Goal: Find specific fact: Find specific fact

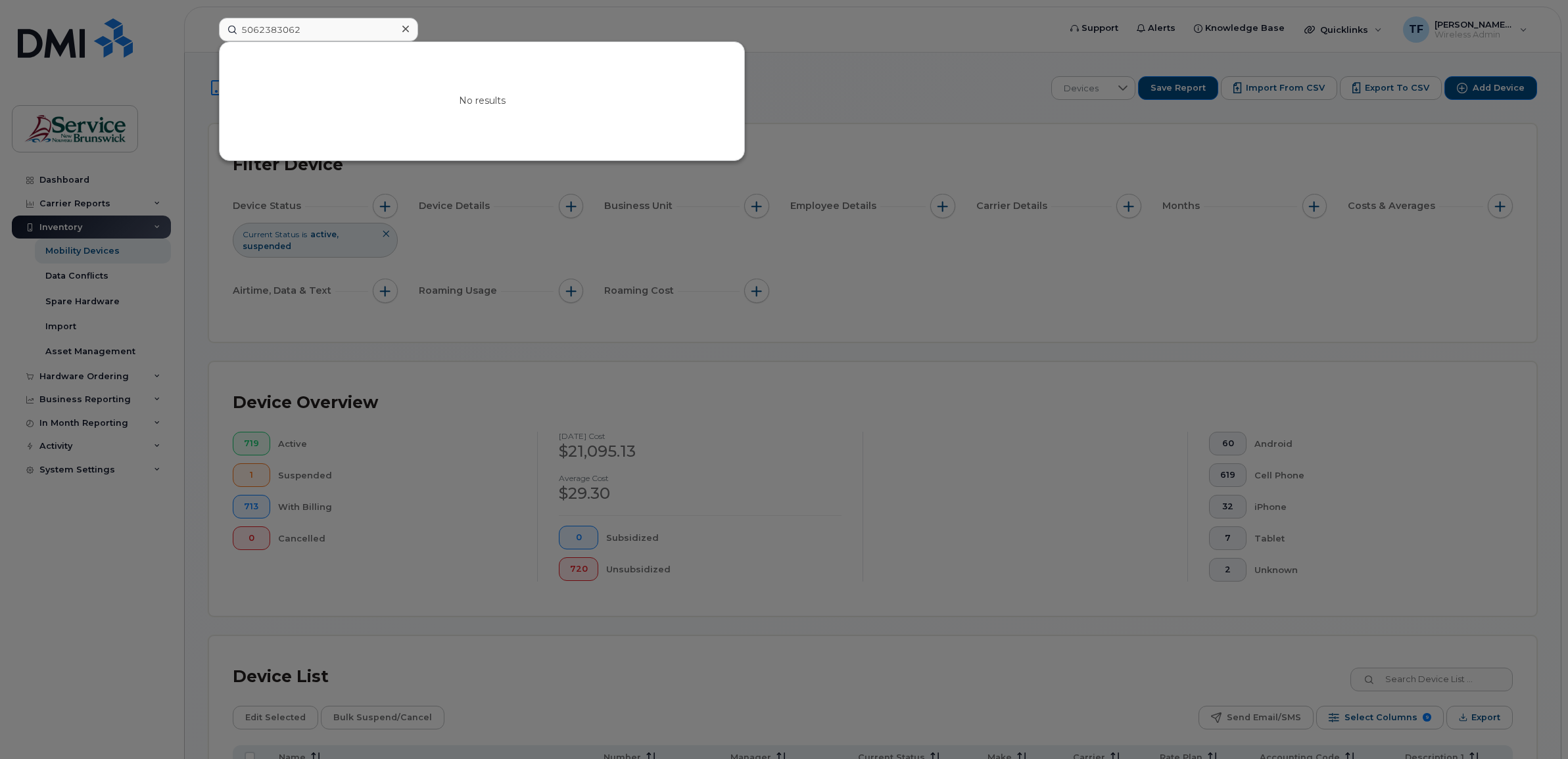
scroll to position [105, 0]
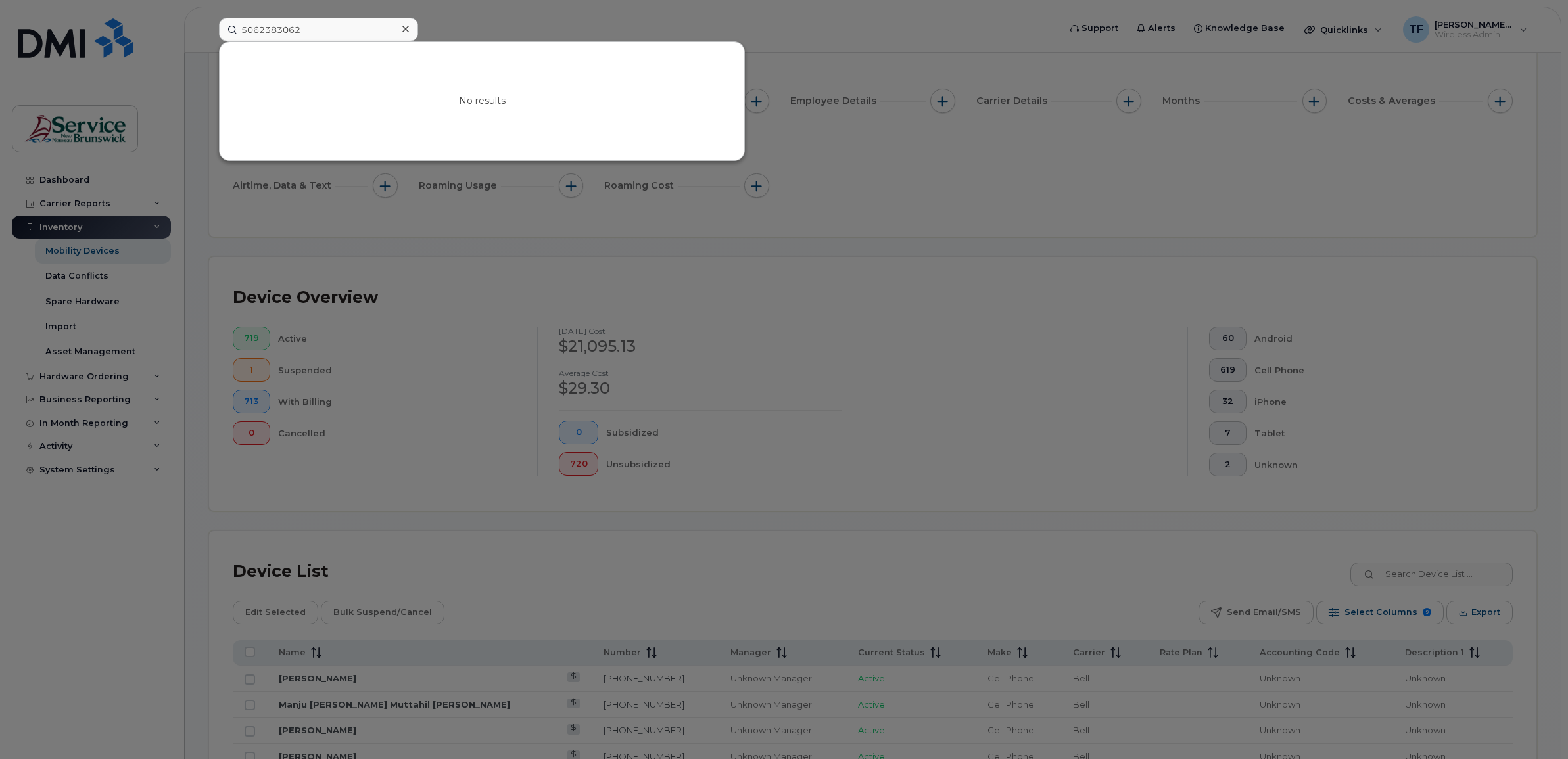
click at [279, 28] on input "5062383062" at bounding box center [319, 29] width 199 height 24
click at [319, 30] on input "5066075124" at bounding box center [319, 29] width 199 height 24
click at [291, 28] on input "5066075124" at bounding box center [319, 29] width 199 height 24
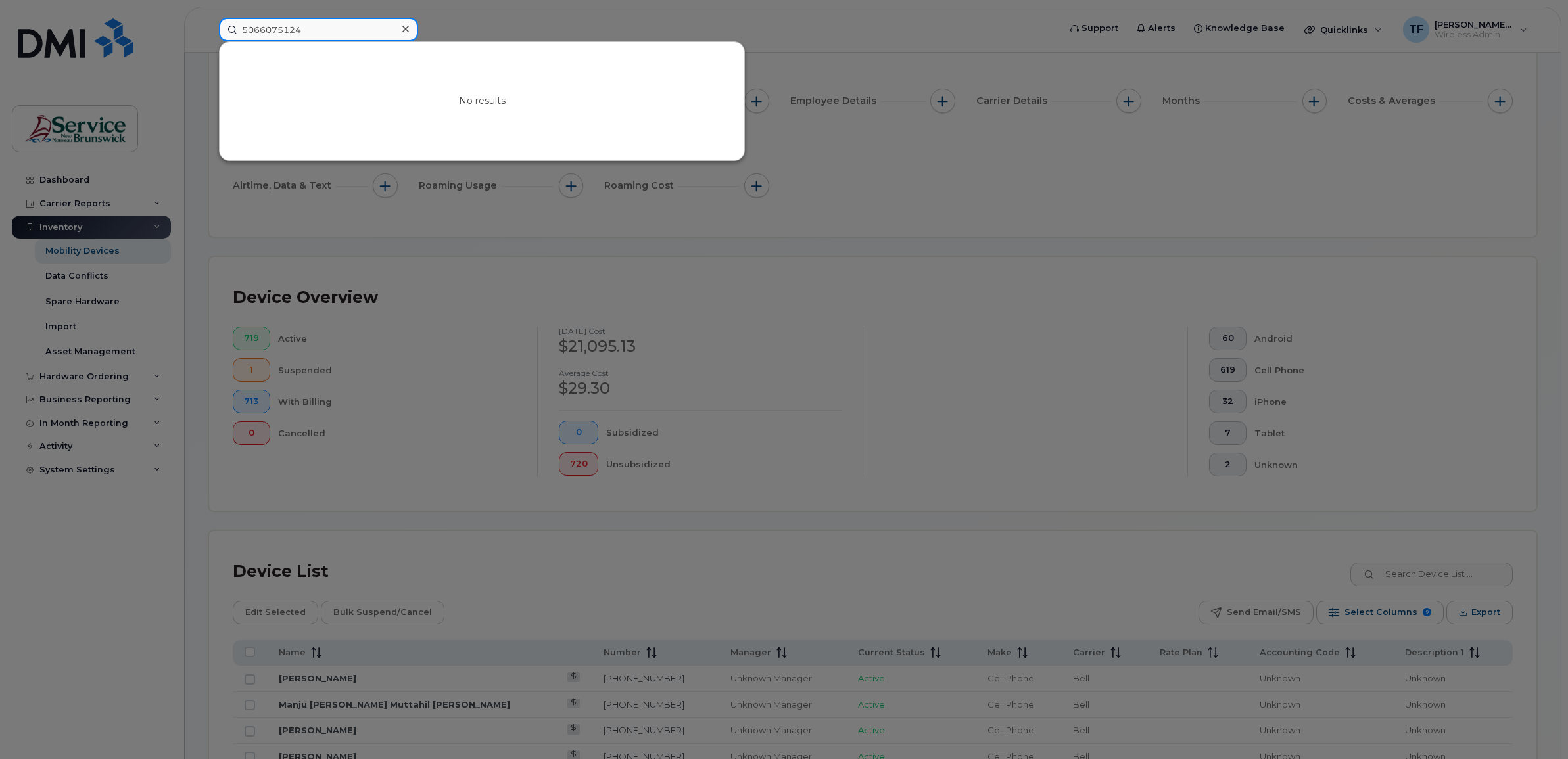
click at [291, 28] on input "5066075124" at bounding box center [319, 29] width 199 height 24
paste input "2337132"
click at [290, 28] on input "5062337132" at bounding box center [319, 29] width 199 height 24
paste input "4768899"
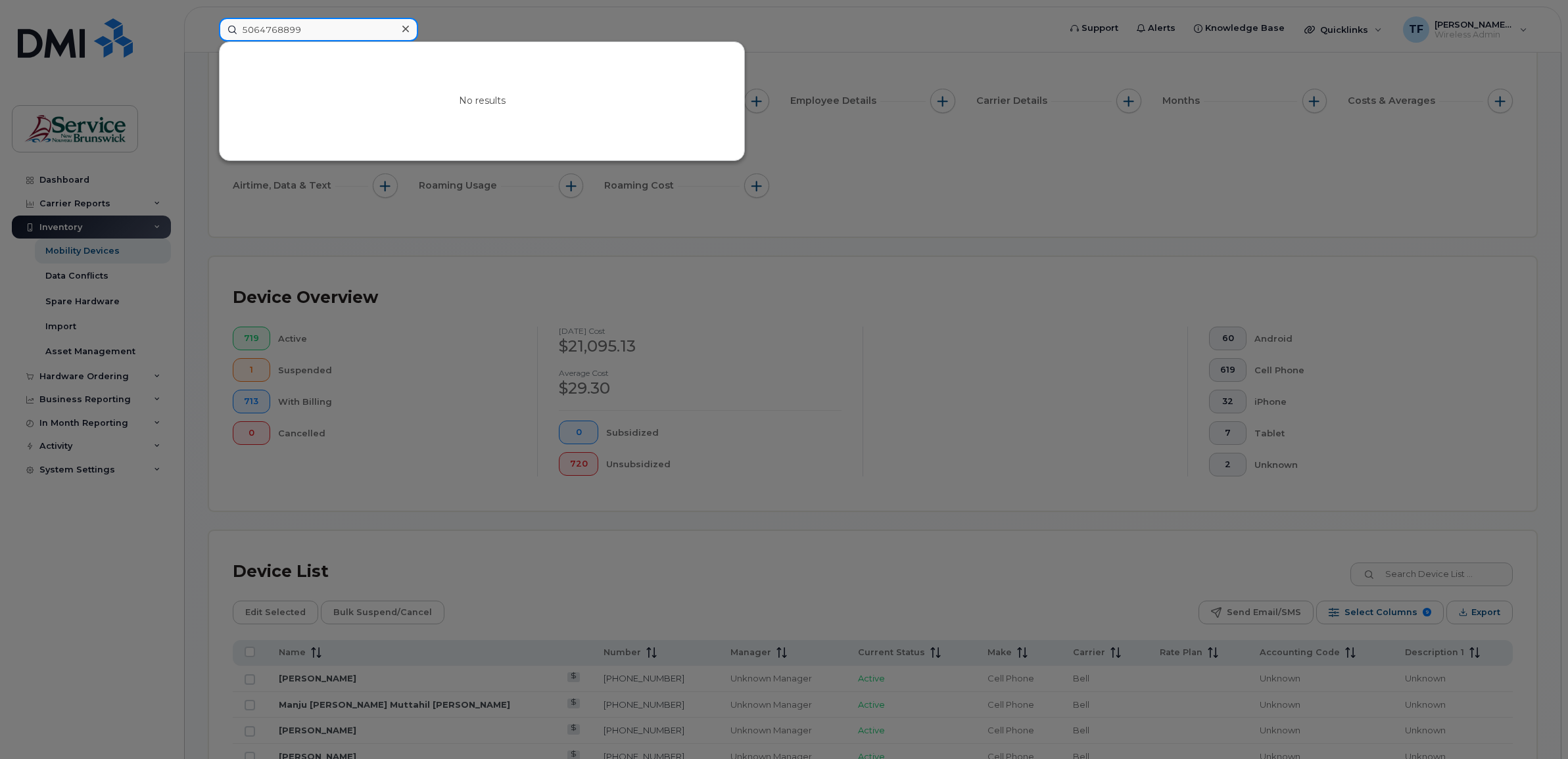
click at [294, 28] on input "5064768899" at bounding box center [319, 29] width 199 height 24
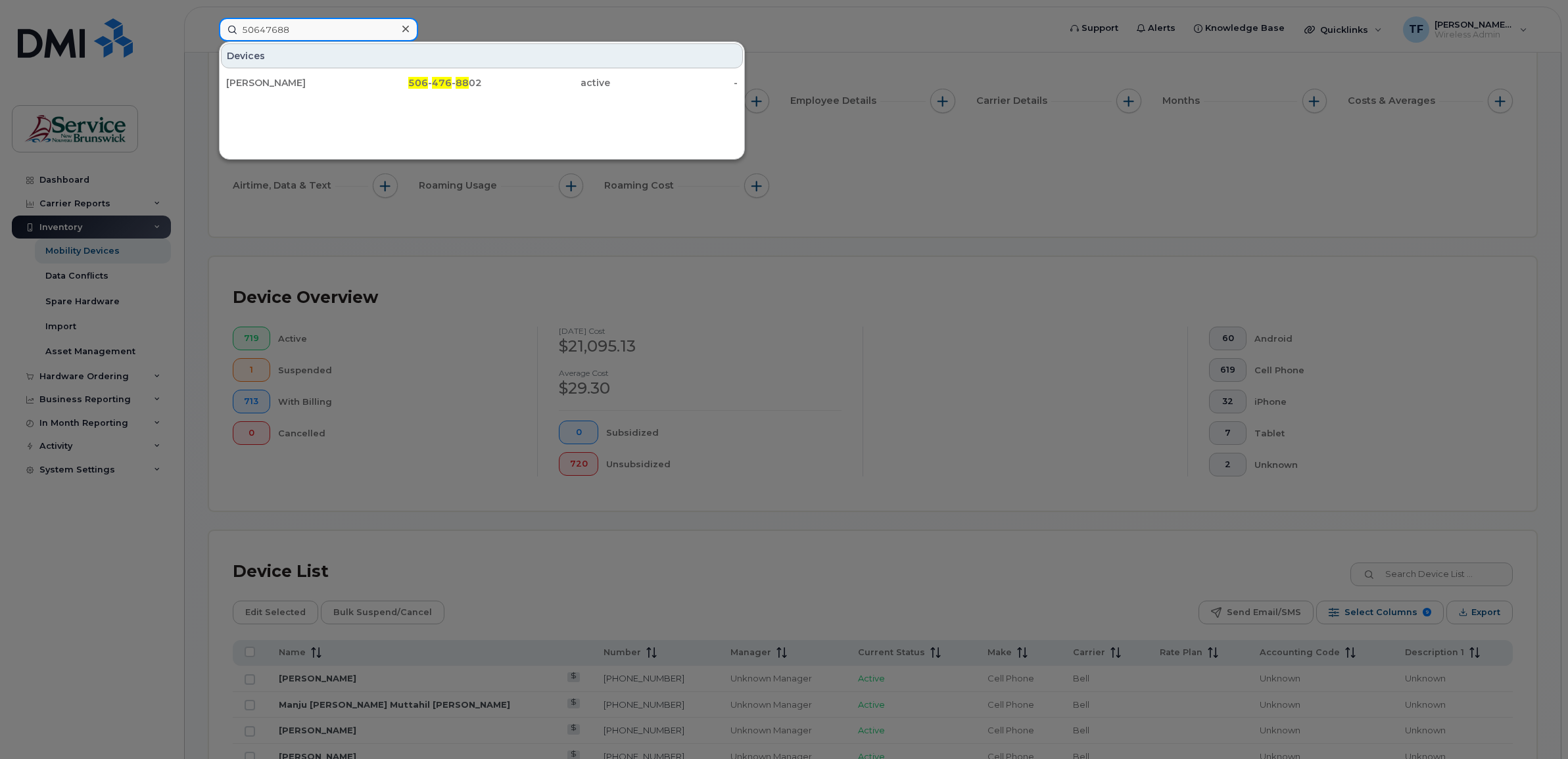
click at [274, 26] on input "50647688" at bounding box center [319, 29] width 199 height 24
paste input "2610124"
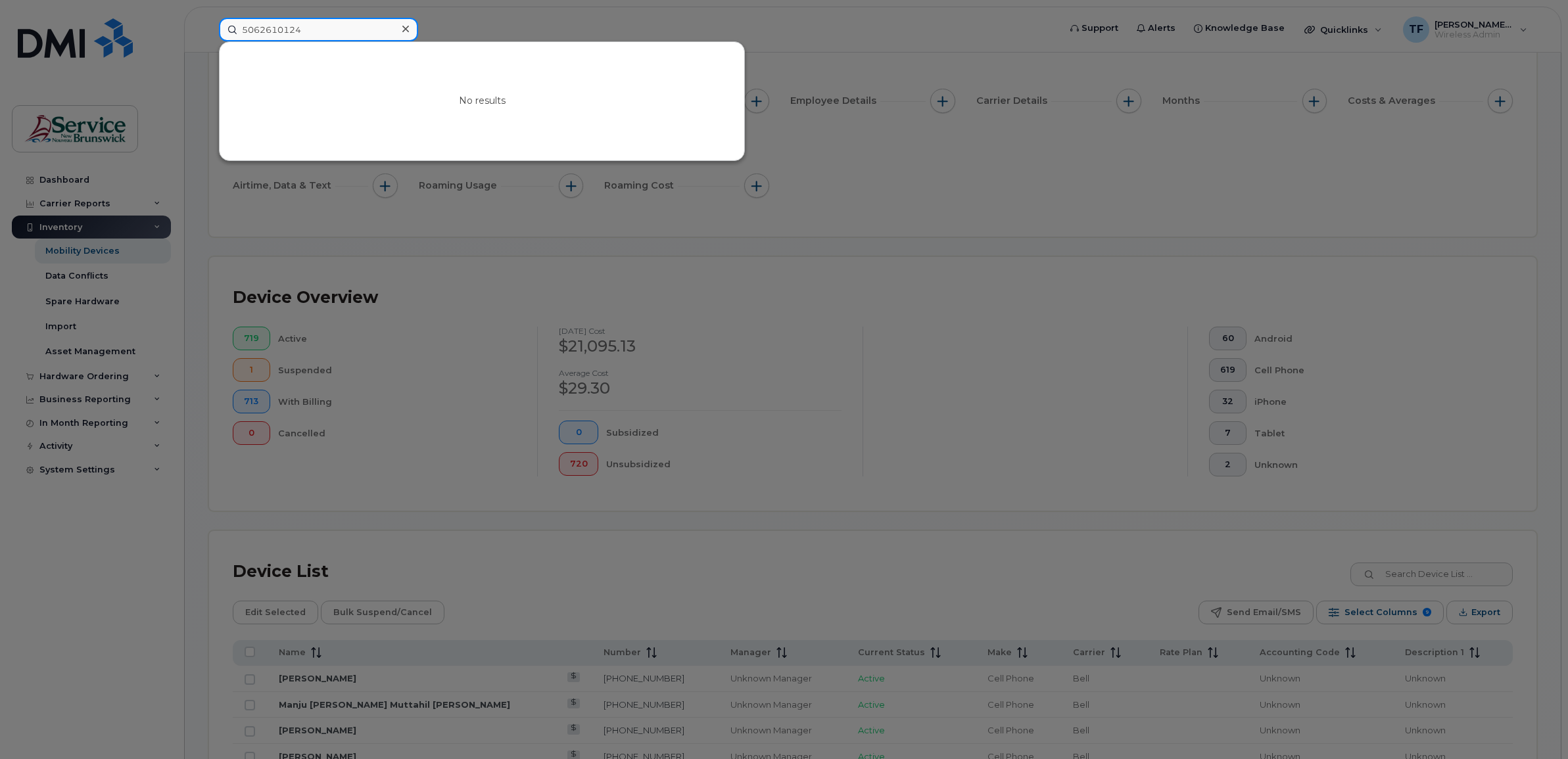
click at [285, 28] on input "5062610124" at bounding box center [319, 29] width 199 height 24
paste input "8"
click at [279, 25] on input "5062610184" at bounding box center [319, 29] width 199 height 24
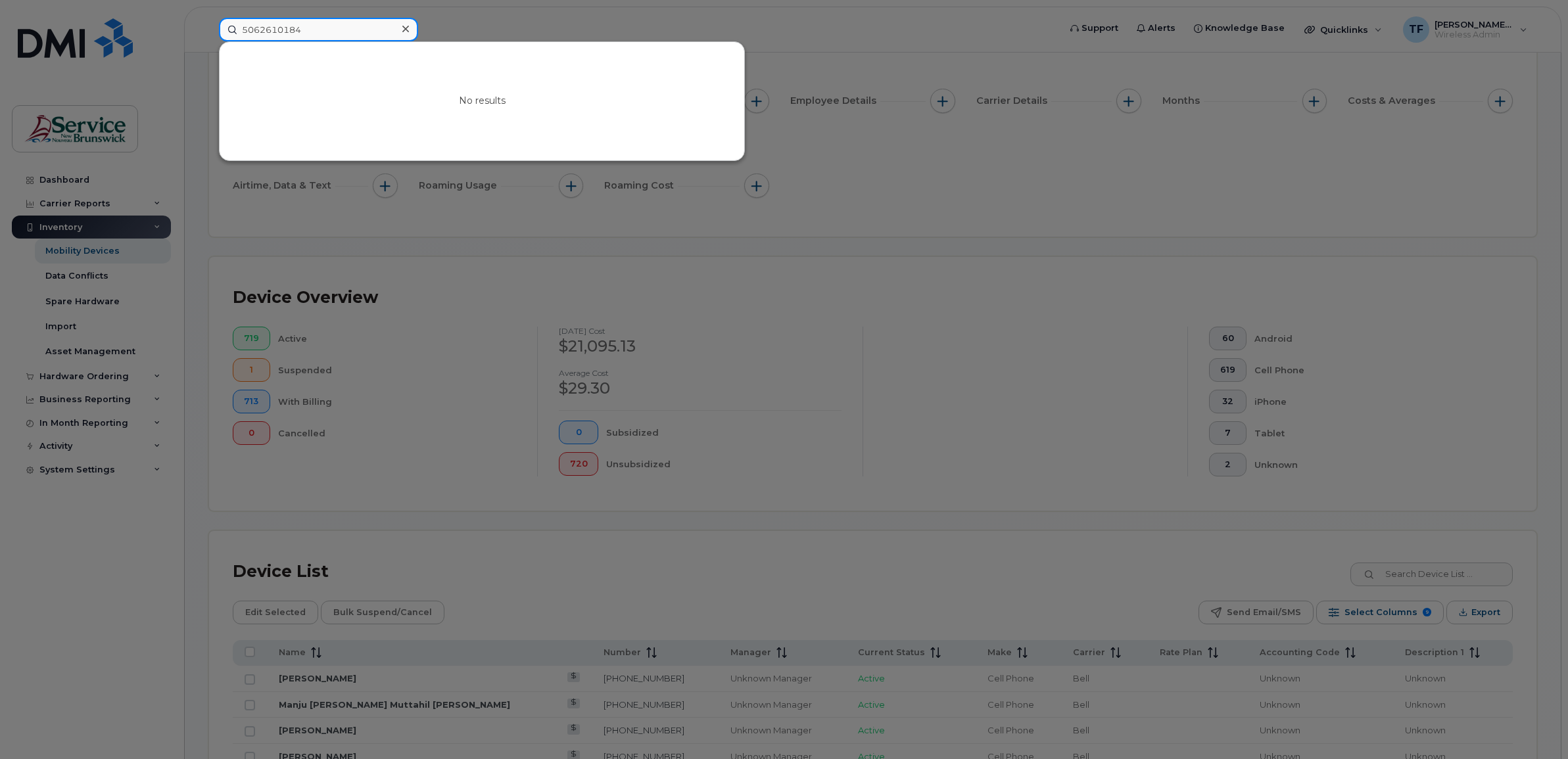
paste input "6073470"
click at [278, 30] on input "5066073470" at bounding box center [319, 29] width 199 height 24
paste input "4534103"
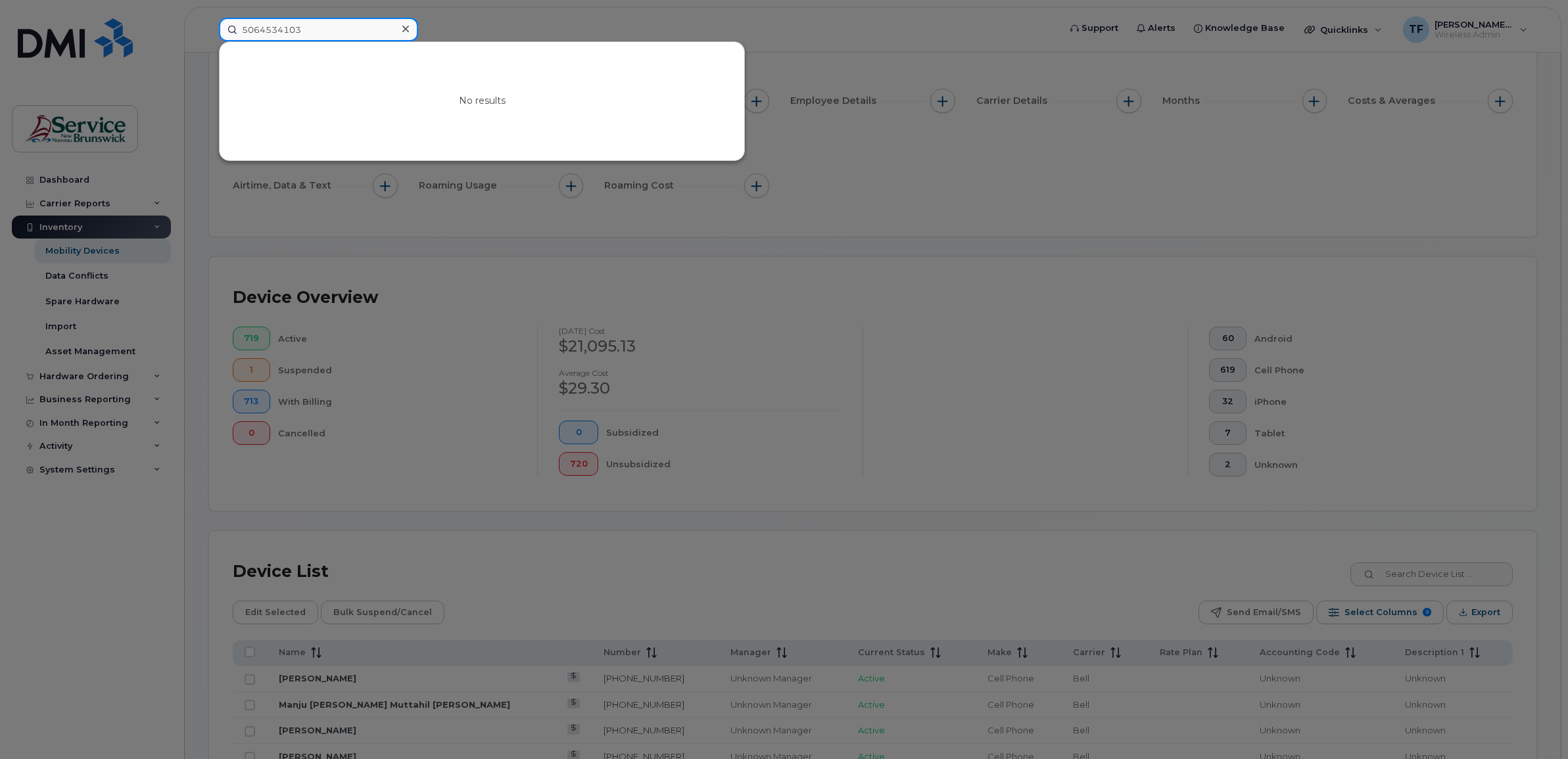
click at [286, 33] on input "5064534103" at bounding box center [319, 29] width 199 height 24
paste input "6075124"
click at [271, 28] on input "5066075124" at bounding box center [319, 29] width 199 height 24
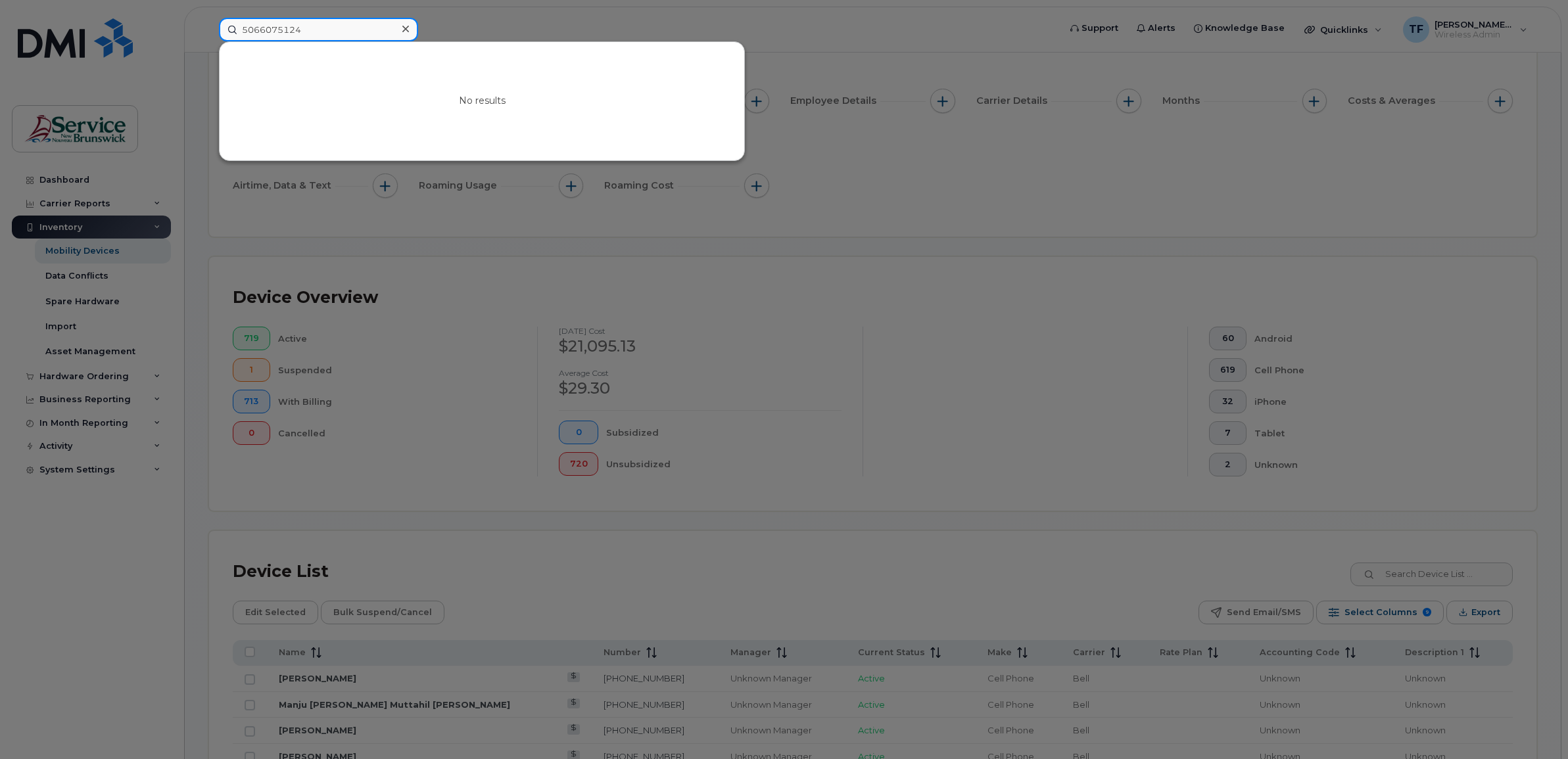
paste input "2337132"
click at [278, 32] on input "5062337132" at bounding box center [319, 29] width 199 height 24
paste input "4768899"
click at [281, 25] on input "5064768899" at bounding box center [319, 29] width 199 height 24
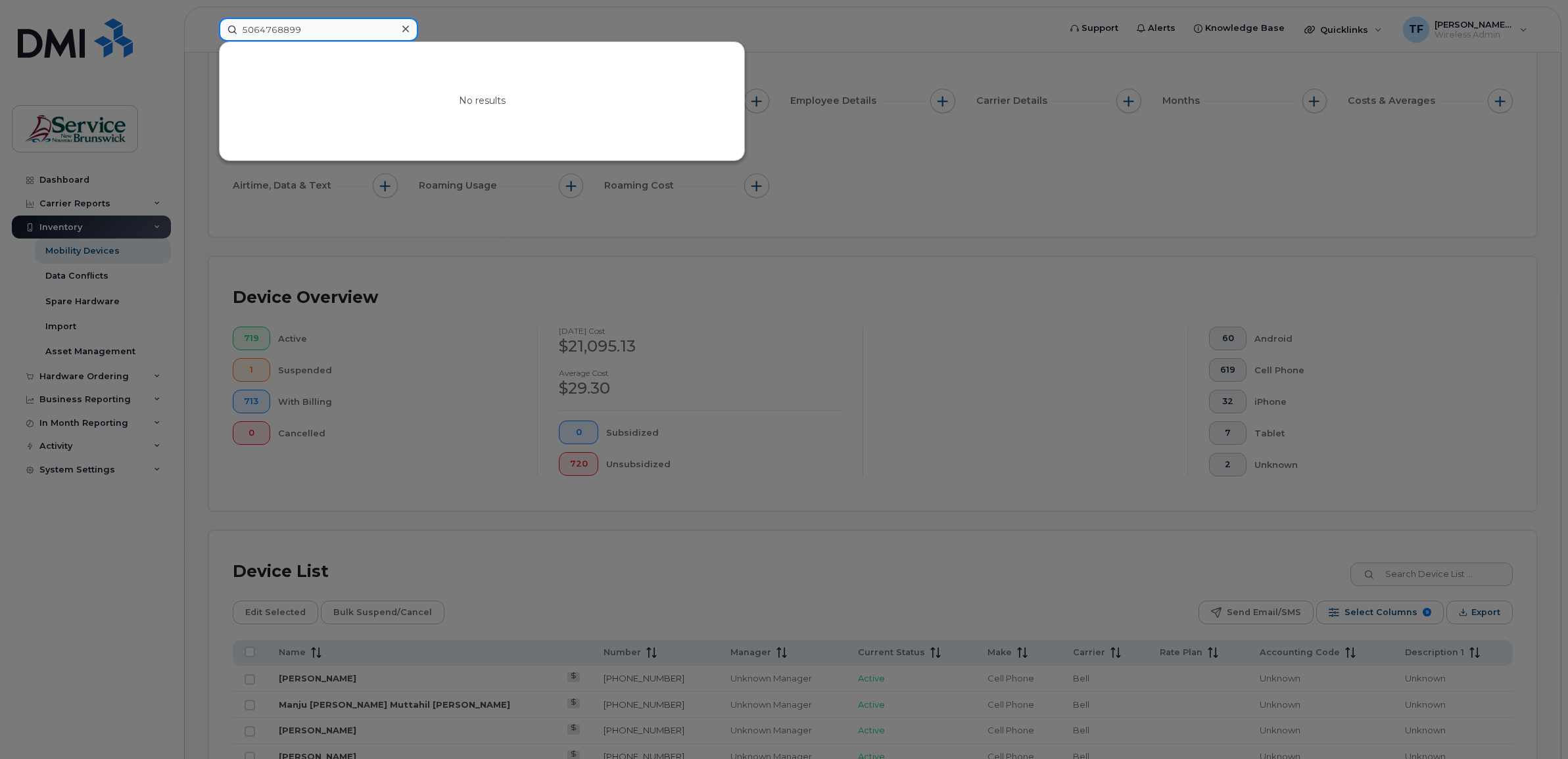
click at [281, 25] on input "5064768899" at bounding box center [319, 29] width 199 height 24
paste input "supposed to be ported in 1st batch"
type input "s"
paste input "5062610184"
click at [268, 24] on input "5062610184" at bounding box center [319, 29] width 199 height 24
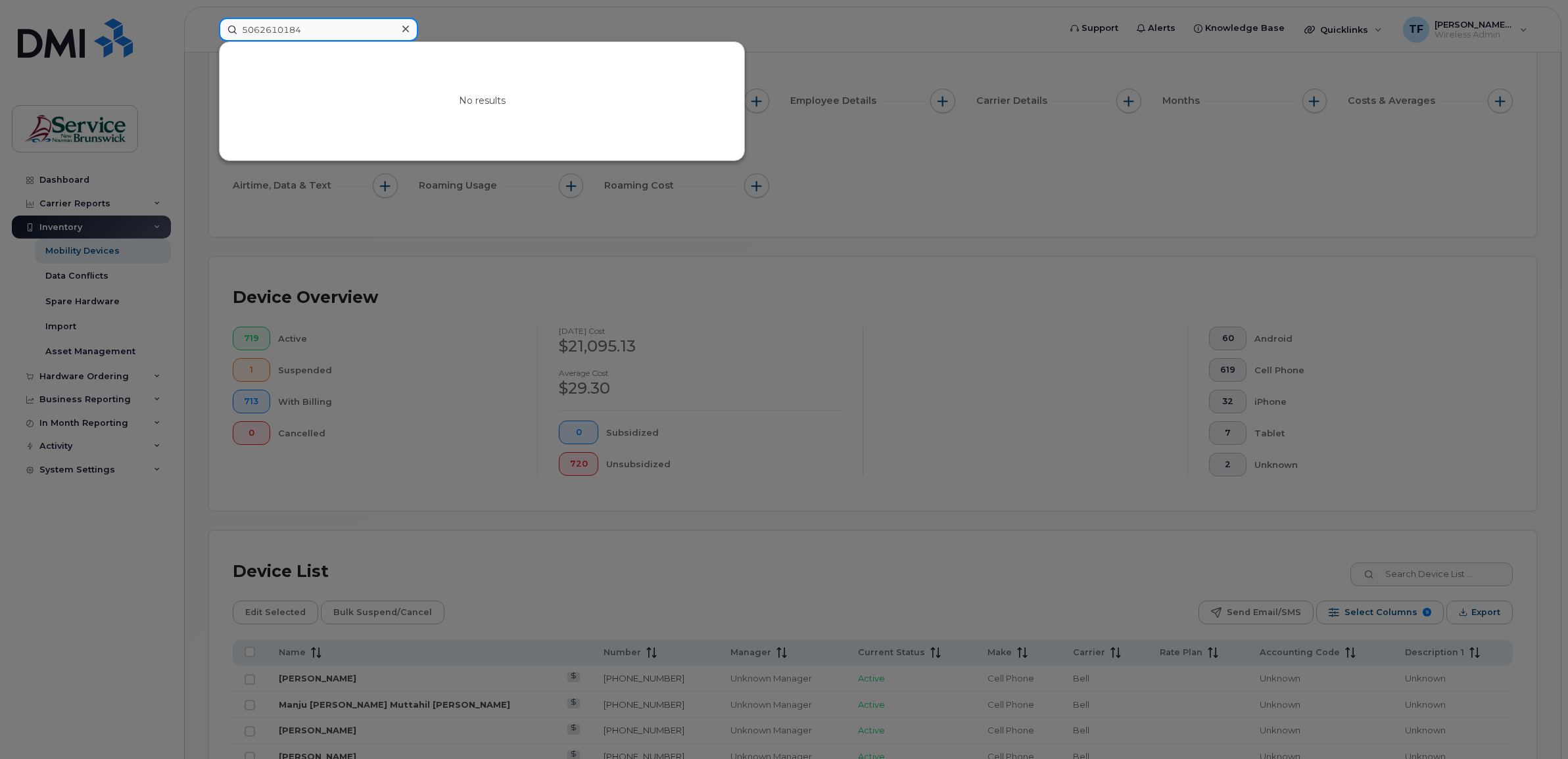
click at [268, 24] on input "5062610184" at bounding box center [319, 29] width 199 height 24
paste input "8503843"
click at [278, 26] on input "5068503843" at bounding box center [319, 29] width 199 height 24
paste input "2335244"
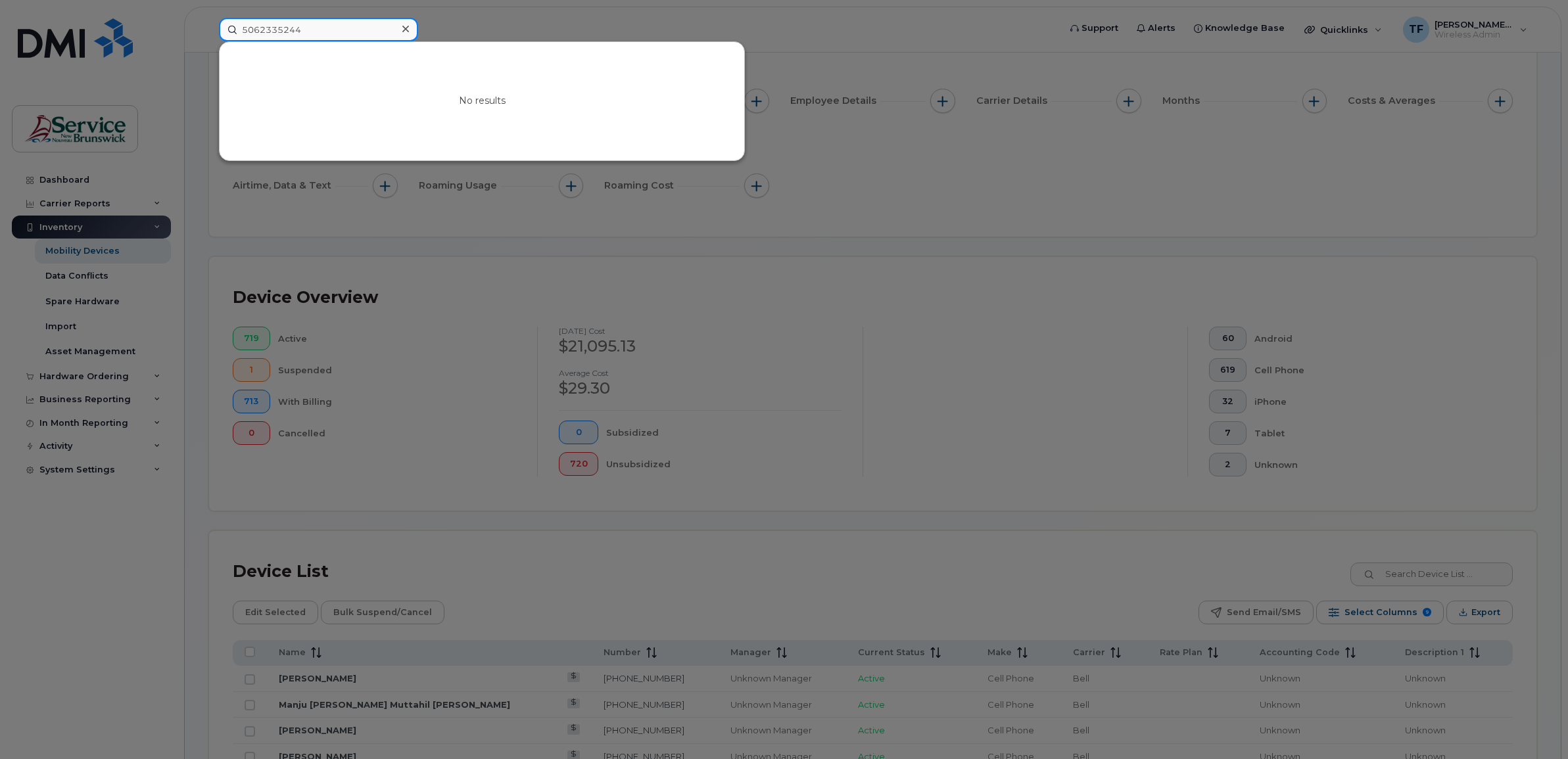
click at [286, 25] on input "5062335244" at bounding box center [319, 29] width 199 height 24
paste input "01082"
click at [279, 27] on input "5062301082" at bounding box center [319, 29] width 199 height 24
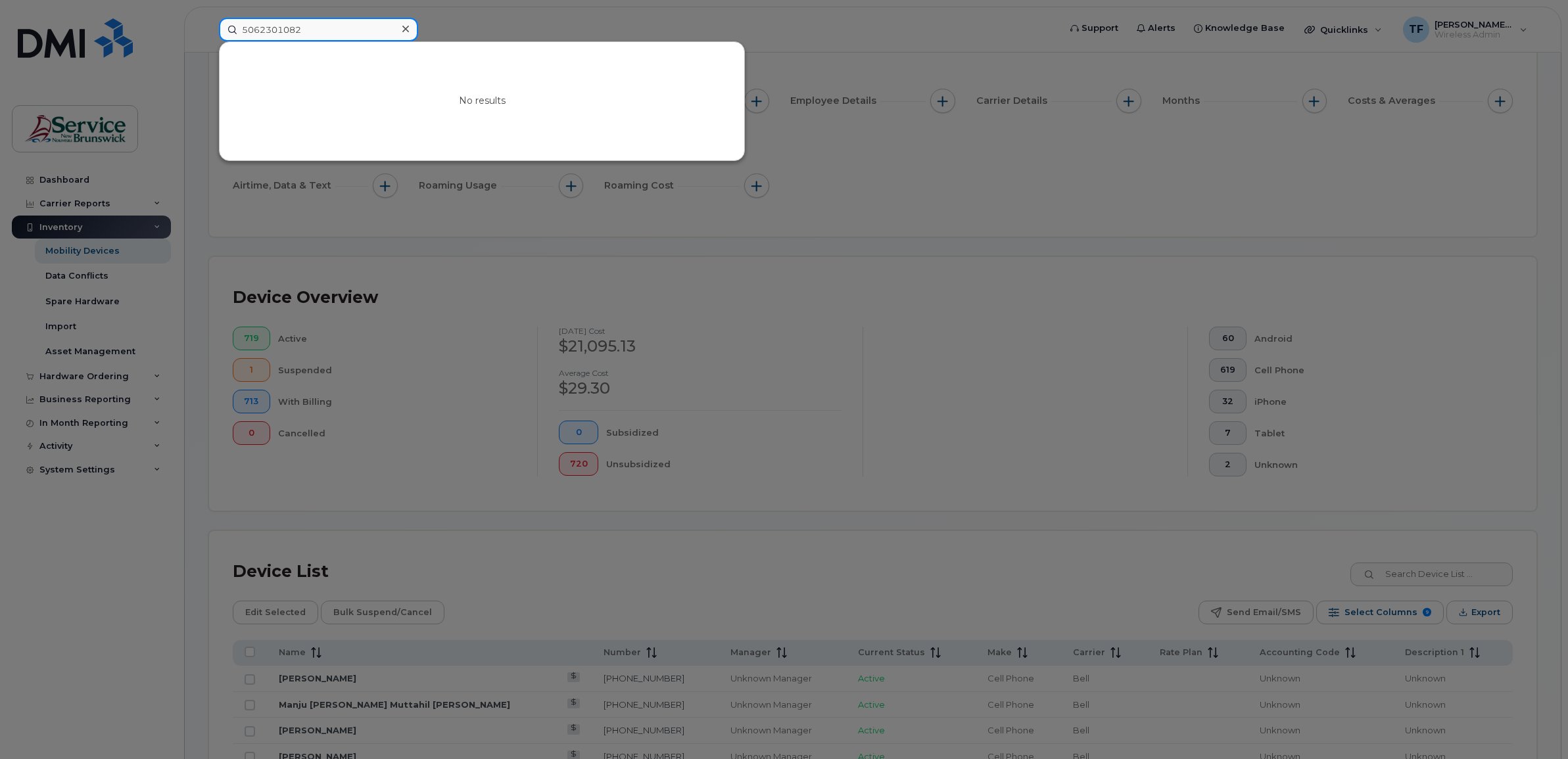
paste input "7262008"
click at [290, 29] on input "5067262008" at bounding box center [319, 29] width 199 height 24
paste input "3339099"
type input "5063339099"
